Goal: Task Accomplishment & Management: Manage account settings

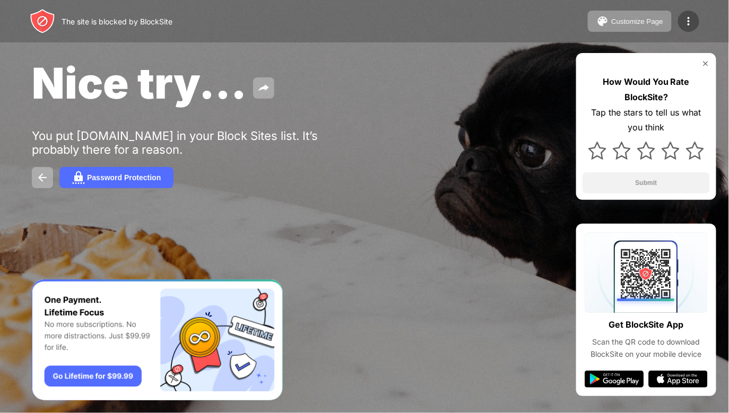
click at [685, 24] on img at bounding box center [689, 21] width 13 height 13
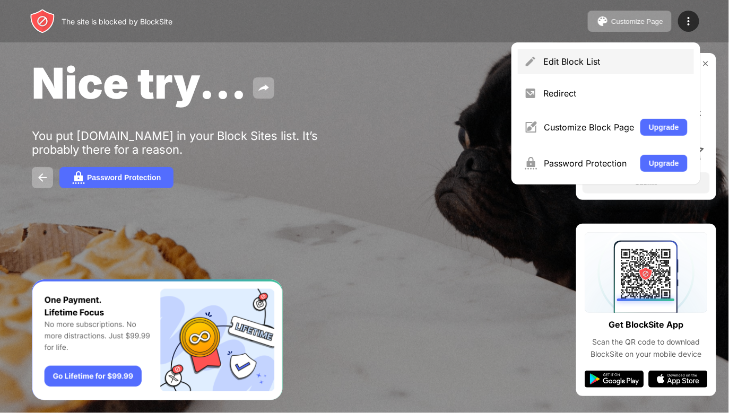
click at [588, 55] on div "Edit Block List" at bounding box center [606, 61] width 176 height 25
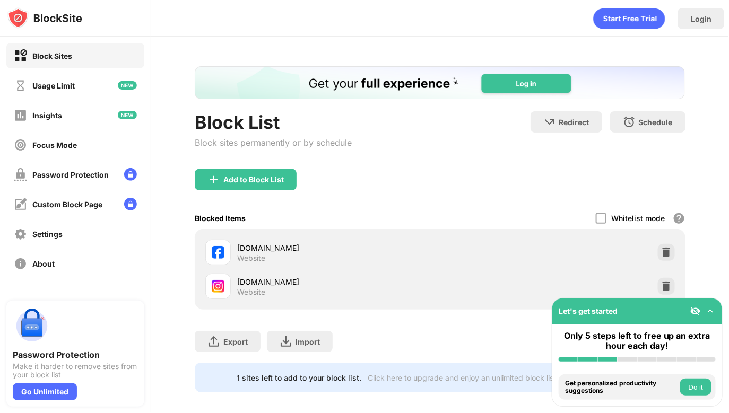
scroll to position [15, 0]
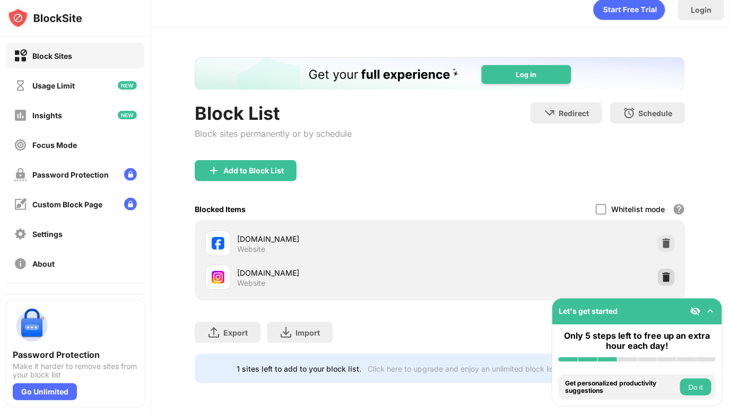
click at [662, 261] on div "[DOMAIN_NAME] Website" at bounding box center [440, 278] width 478 height 34
click at [663, 261] on div "[DOMAIN_NAME] Website" at bounding box center [440, 278] width 478 height 34
click at [662, 272] on img at bounding box center [666, 277] width 11 height 11
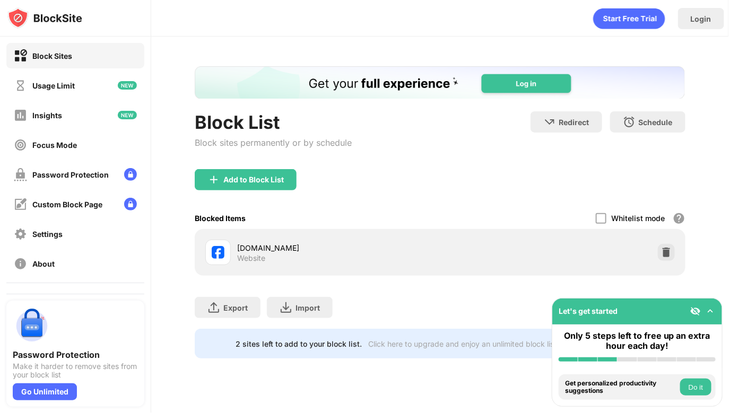
scroll to position [0, 0]
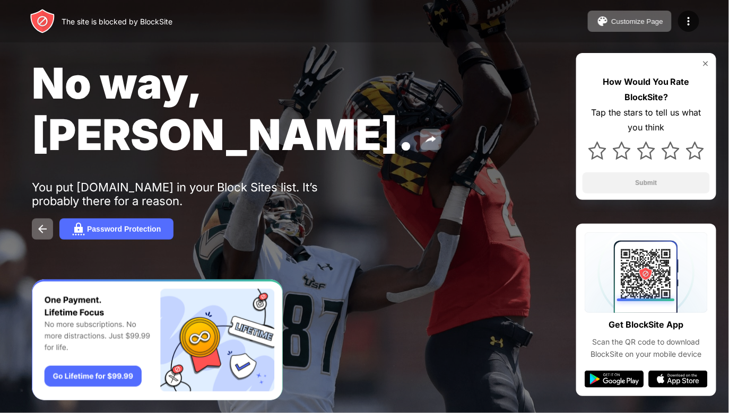
click at [703, 19] on div "The site is blocked by BlockSite Customize Page Edit Block List Redirect Custom…" at bounding box center [364, 21] width 729 height 42
click at [695, 21] on img at bounding box center [689, 21] width 13 height 13
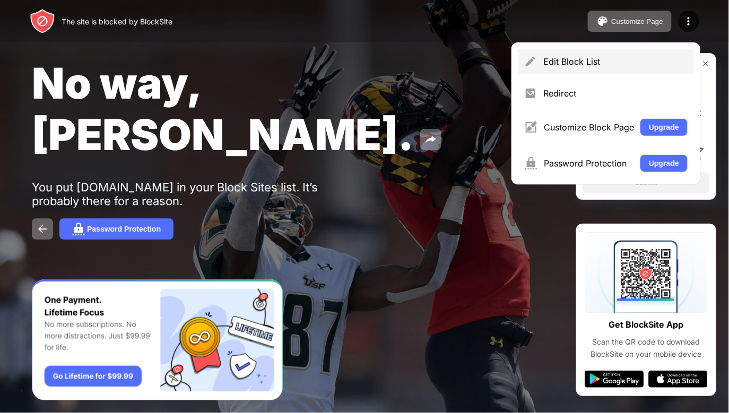
click at [650, 55] on div "Edit Block List" at bounding box center [606, 61] width 176 height 25
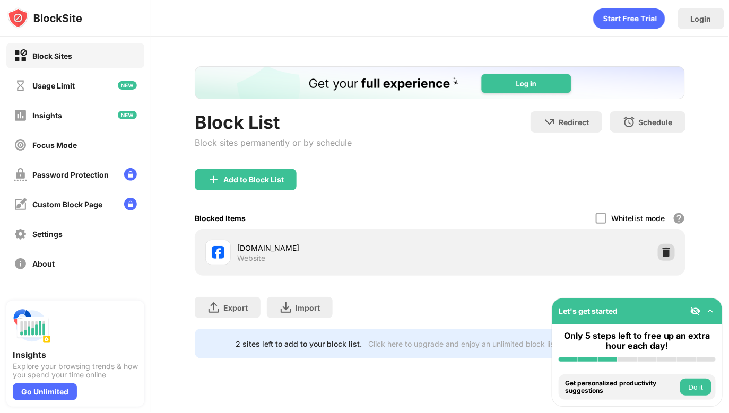
click at [667, 262] on div "facebook.com Website" at bounding box center [440, 253] width 478 height 34
click at [659, 246] on div at bounding box center [666, 252] width 17 height 17
